Goal: Find specific page/section: Find specific page/section

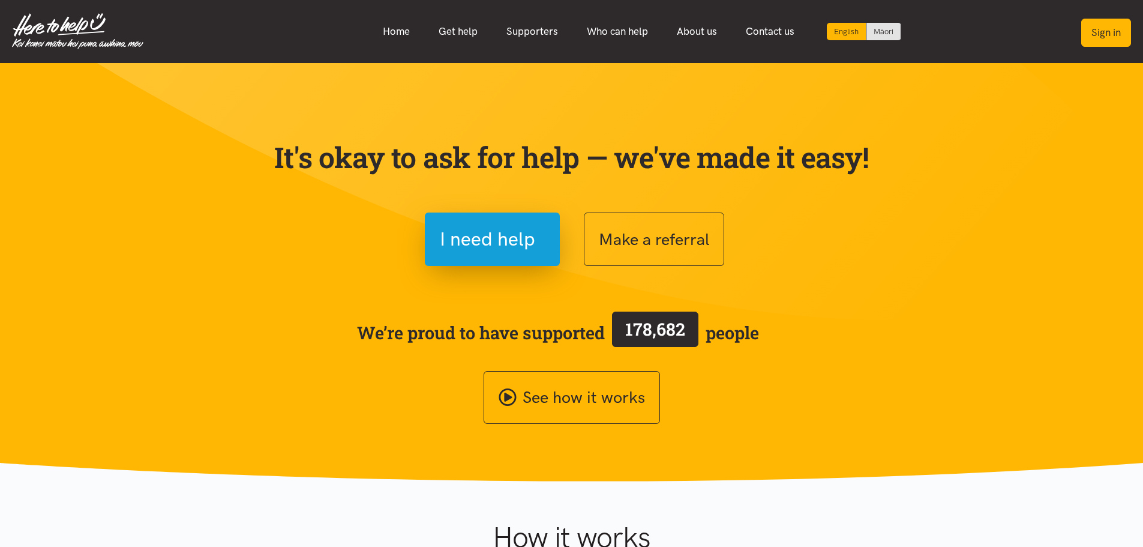
click at [1100, 33] on button "Sign in" at bounding box center [1106, 33] width 50 height 28
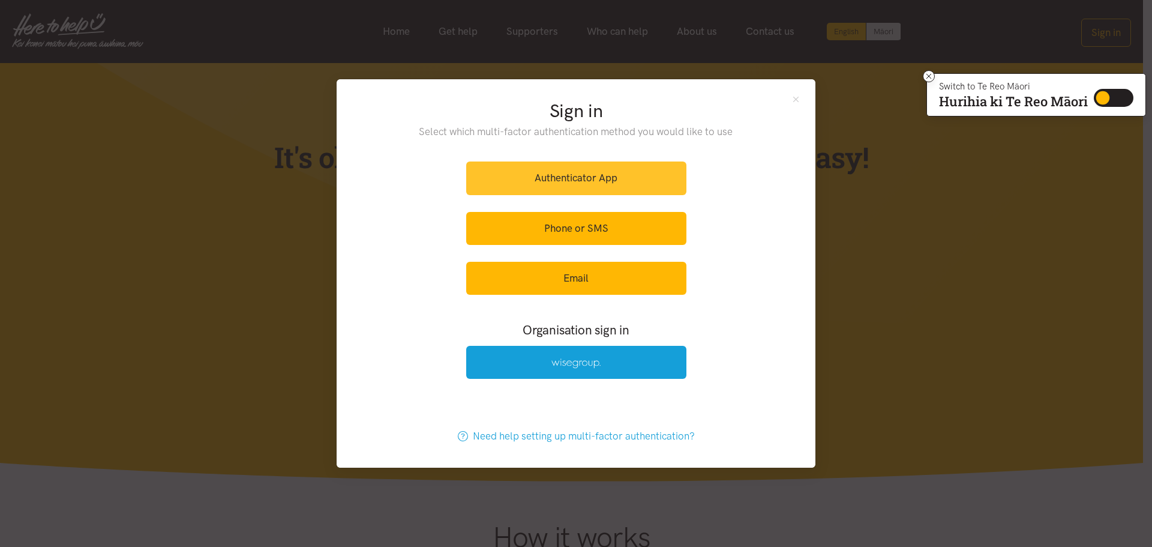
click at [600, 181] on link "Authenticator App" at bounding box center [576, 177] width 220 height 33
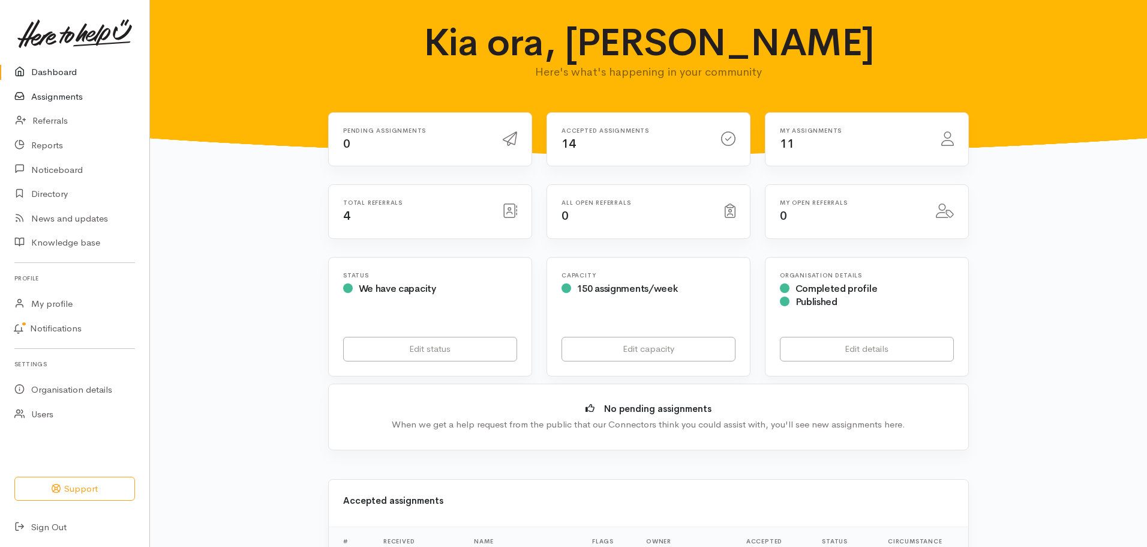
click at [56, 94] on link "Assignments" at bounding box center [74, 97] width 149 height 25
